Goal: Navigation & Orientation: Find specific page/section

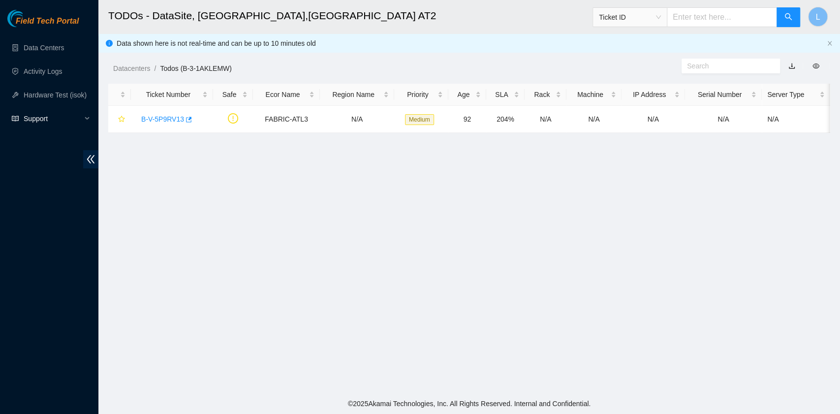
scroll to position [249, 0]
